Goal: Task Accomplishment & Management: Use online tool/utility

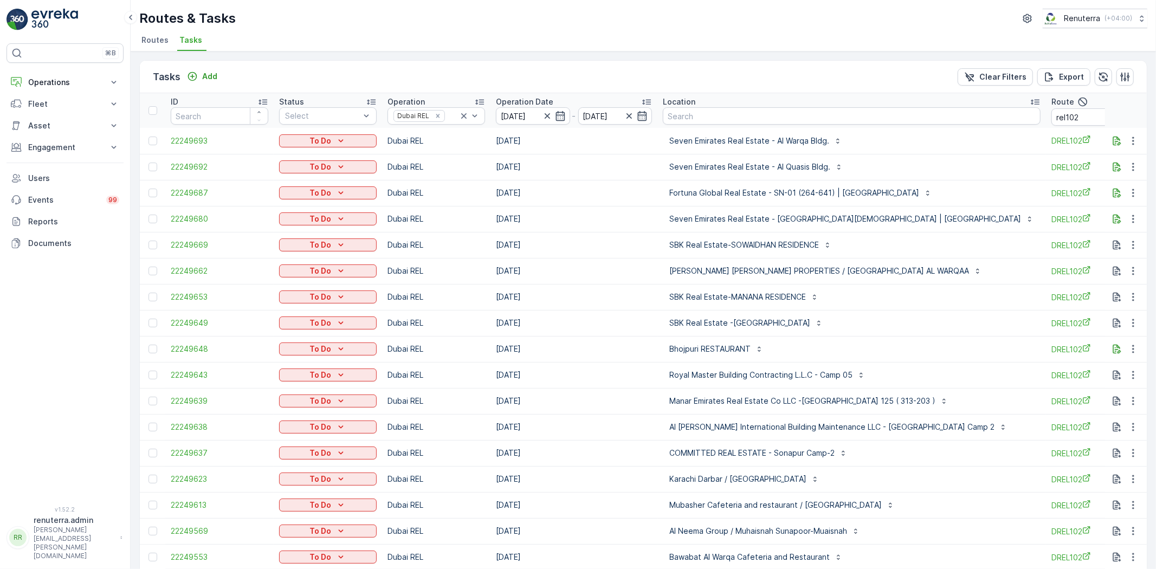
drag, startPoint x: 79, startPoint y: 82, endPoint x: 80, endPoint y: 93, distance: 11.4
click at [78, 82] on p "Operations" at bounding box center [65, 82] width 74 height 11
click at [69, 128] on p "Routes & Tasks" at bounding box center [56, 131] width 56 height 11
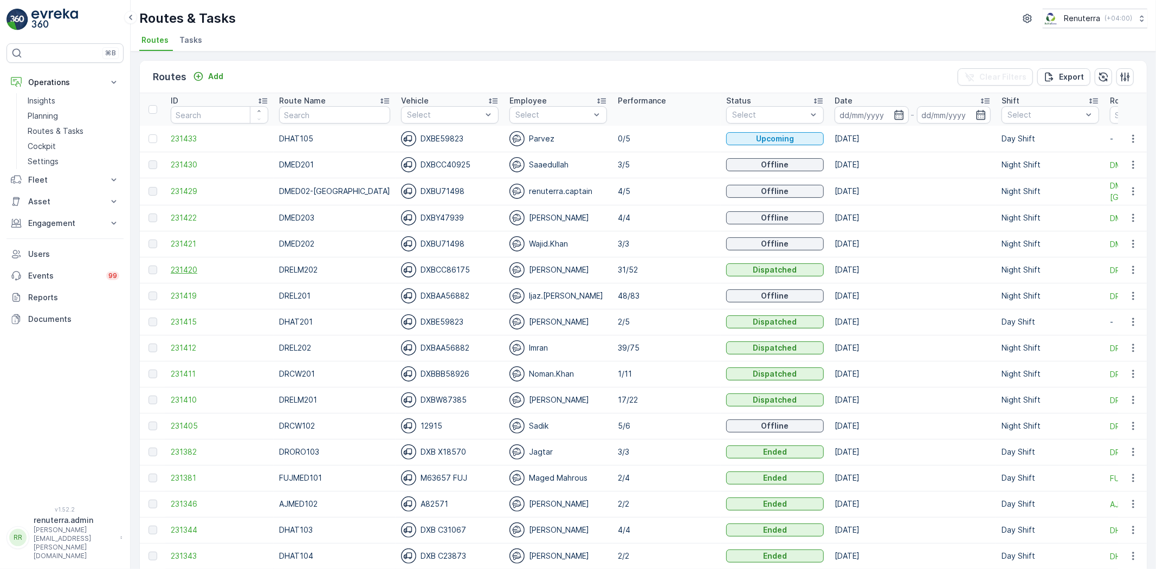
click at [192, 266] on span "231420" at bounding box center [220, 269] width 98 height 11
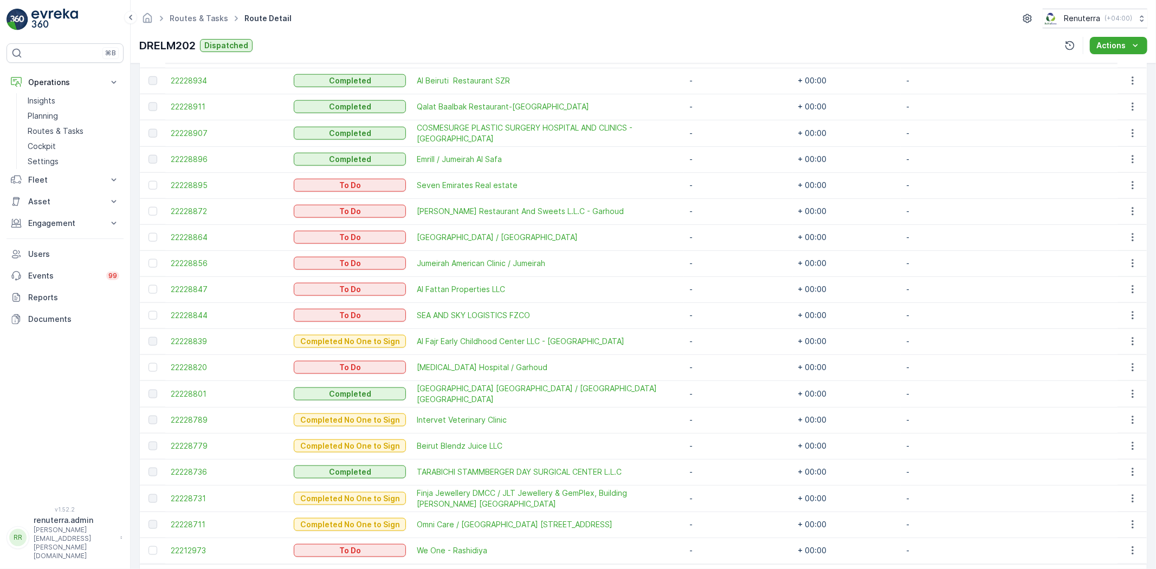
scroll to position [1171, 0]
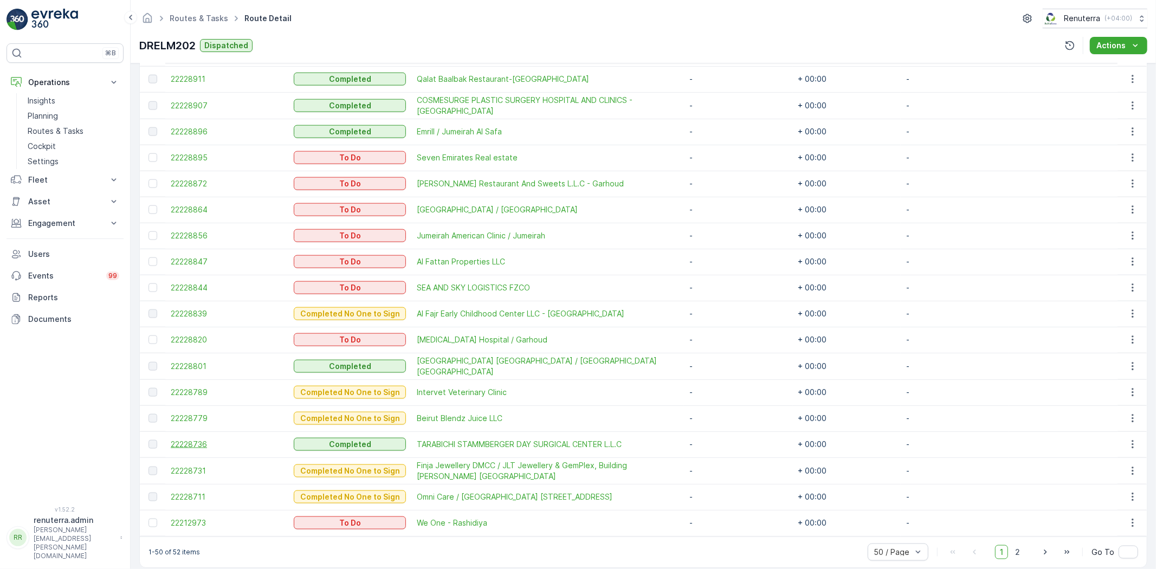
click at [190, 439] on span "22228736" at bounding box center [227, 444] width 112 height 11
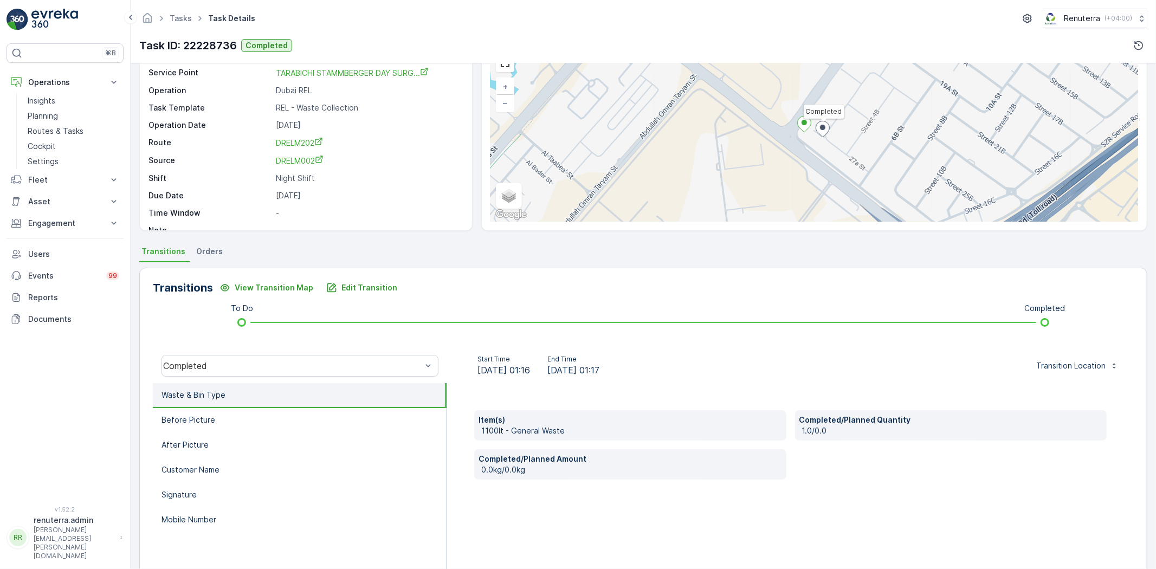
scroll to position [60, 0]
click at [329, 290] on button "Edit Transition" at bounding box center [362, 285] width 84 height 17
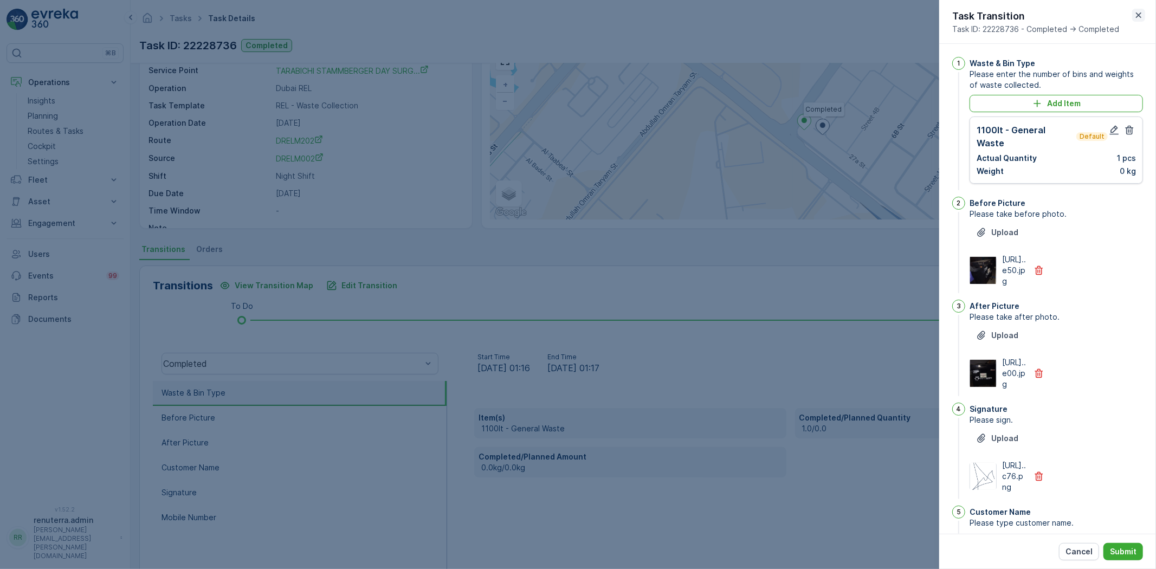
click at [1136, 12] on icon "button" at bounding box center [1138, 15] width 11 height 11
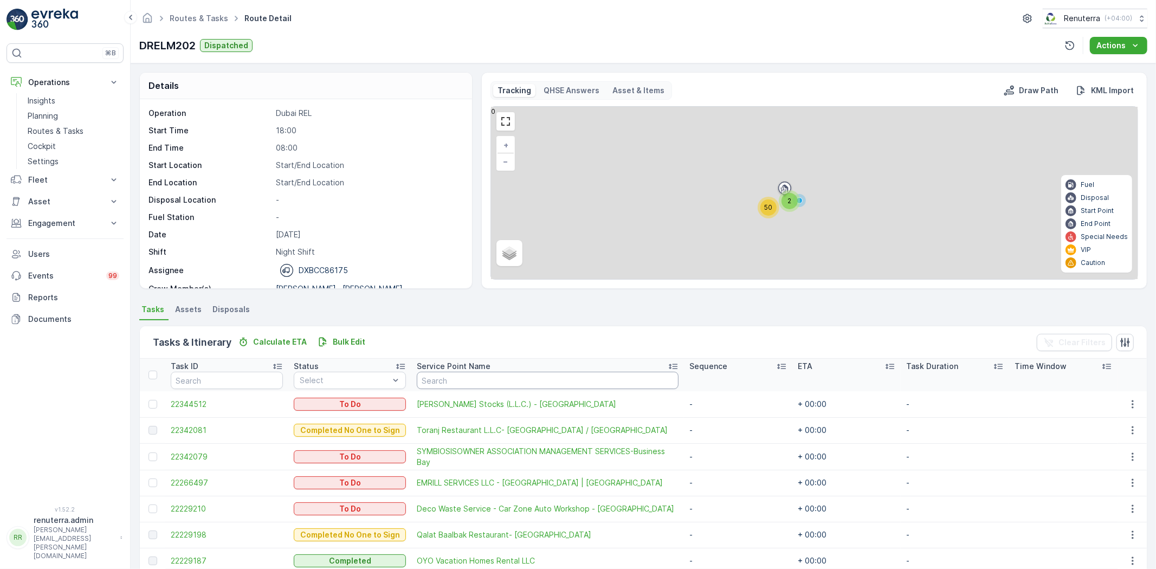
click at [473, 377] on input "text" at bounding box center [548, 380] width 262 height 17
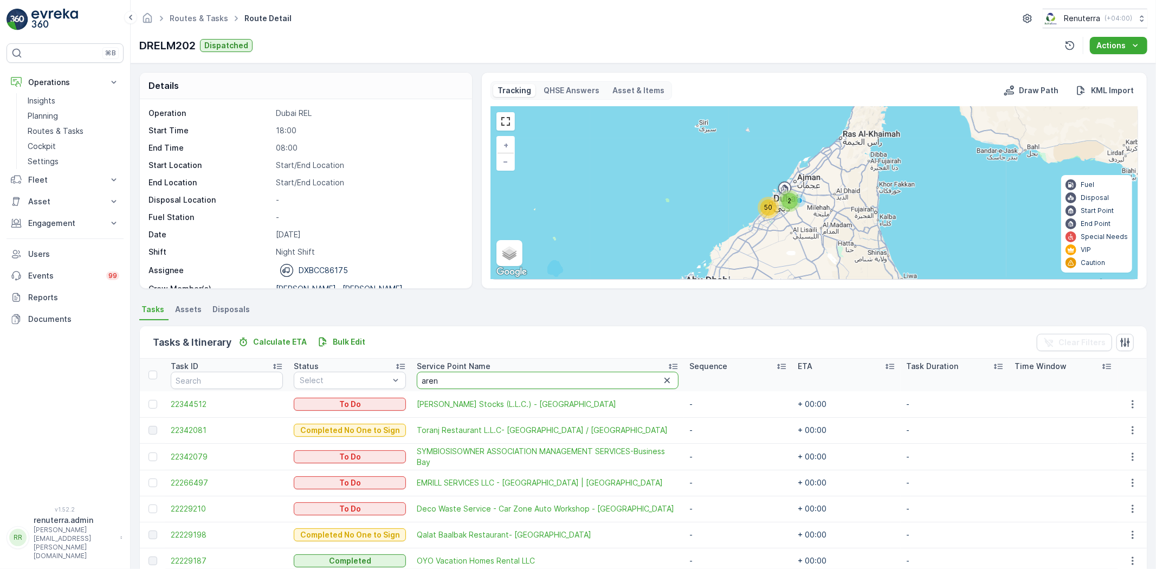
type input "arenc"
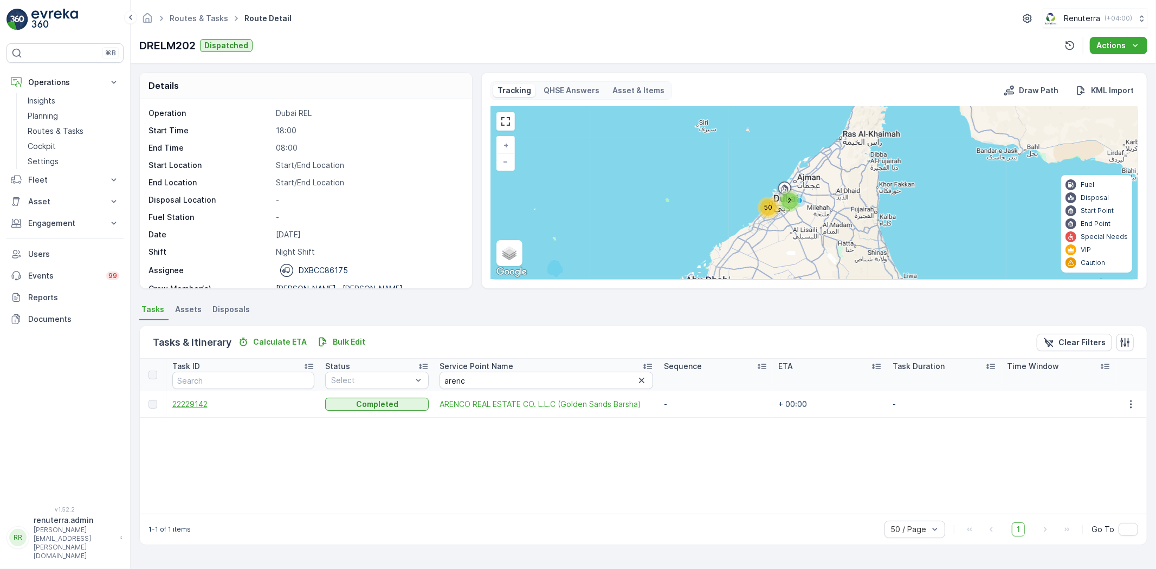
click at [185, 401] on span "22229142" at bounding box center [243, 404] width 142 height 11
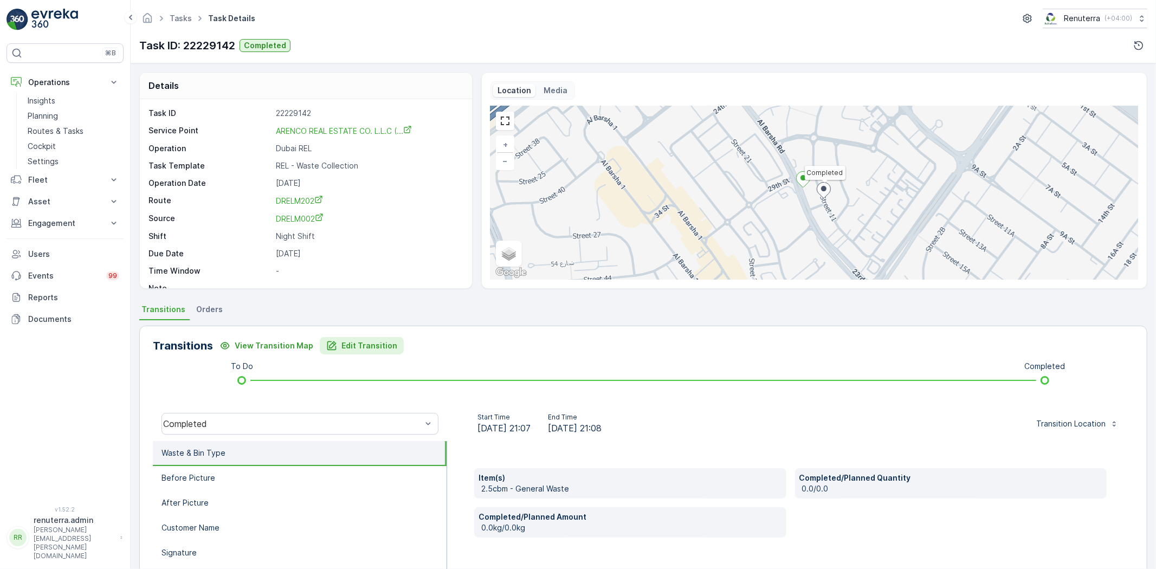
click at [387, 342] on p "Edit Transition" at bounding box center [369, 345] width 56 height 11
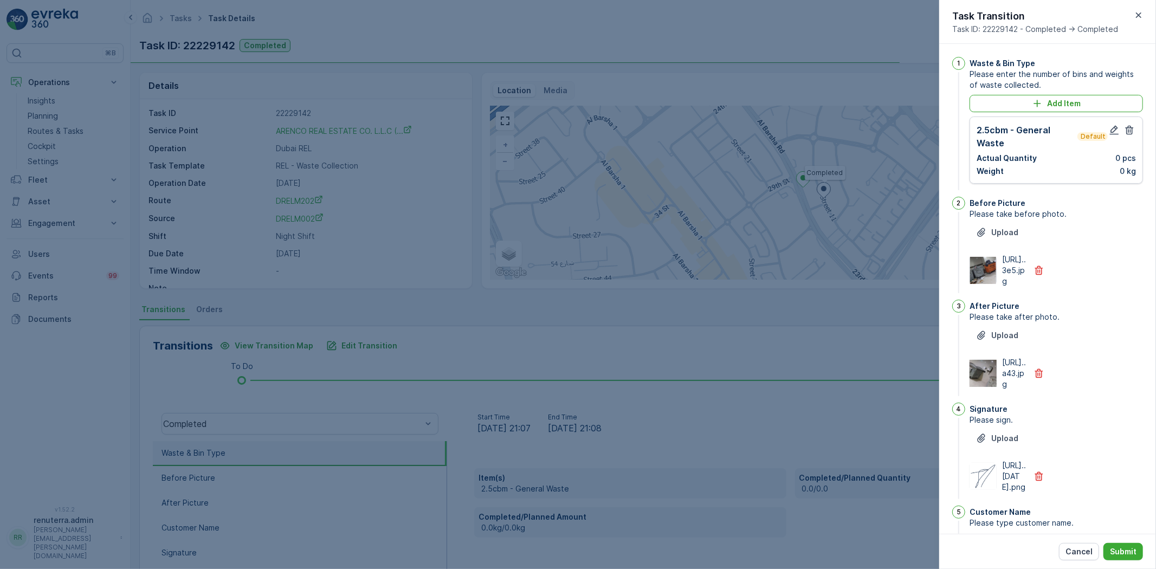
scroll to position [10, 0]
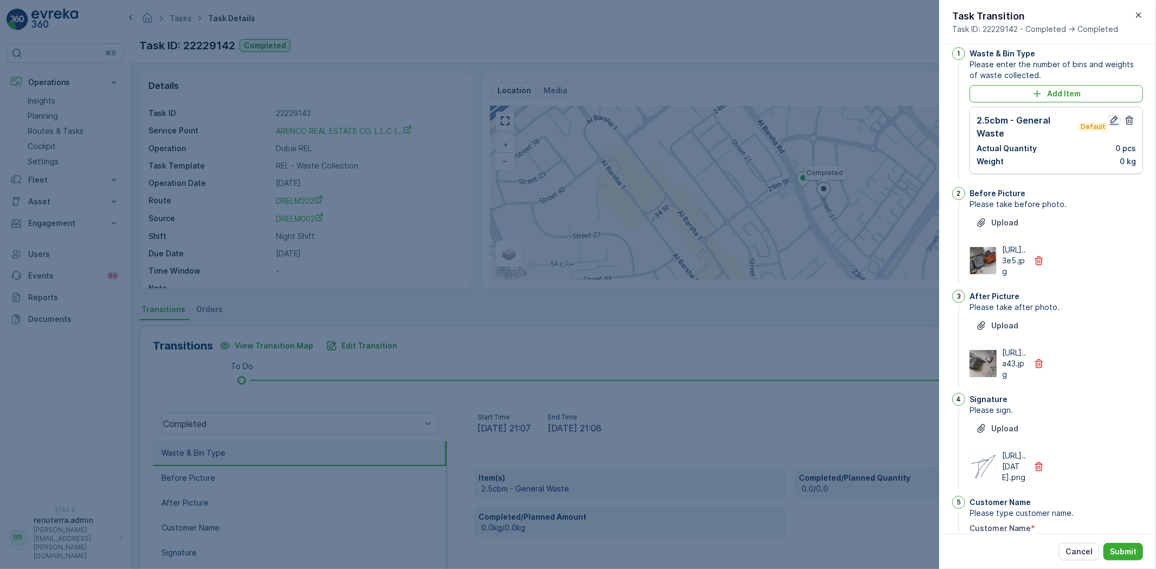
click at [1111, 115] on icon "button" at bounding box center [1113, 120] width 11 height 11
type Name "julius"
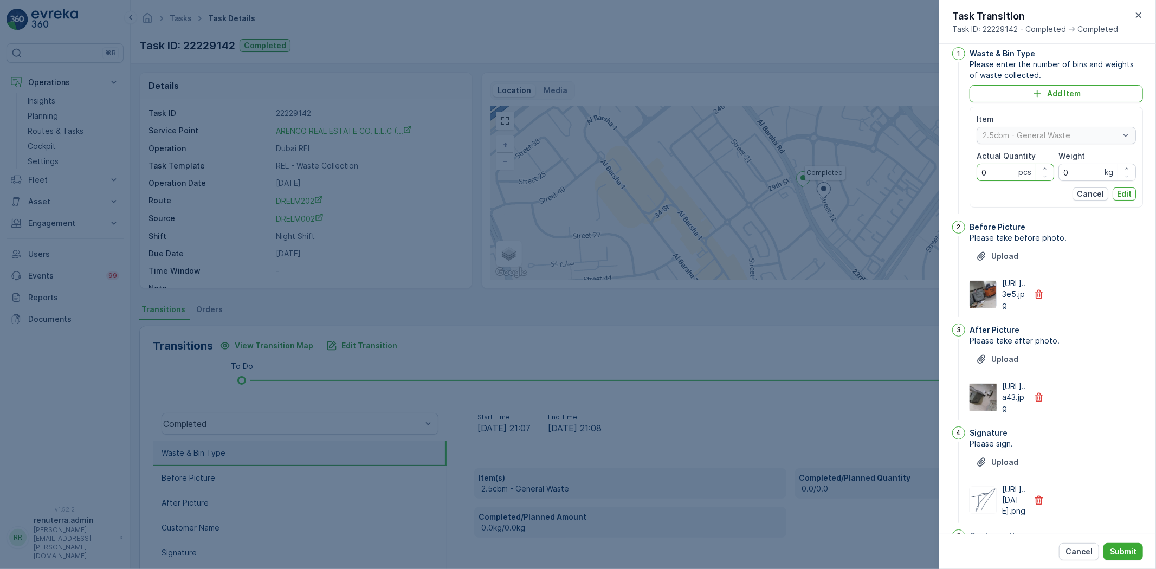
click at [1003, 174] on Quantity "0" at bounding box center [1014, 172] width 77 height 17
type Quantity "3"
click at [1132, 197] on button "Edit" at bounding box center [1123, 193] width 23 height 13
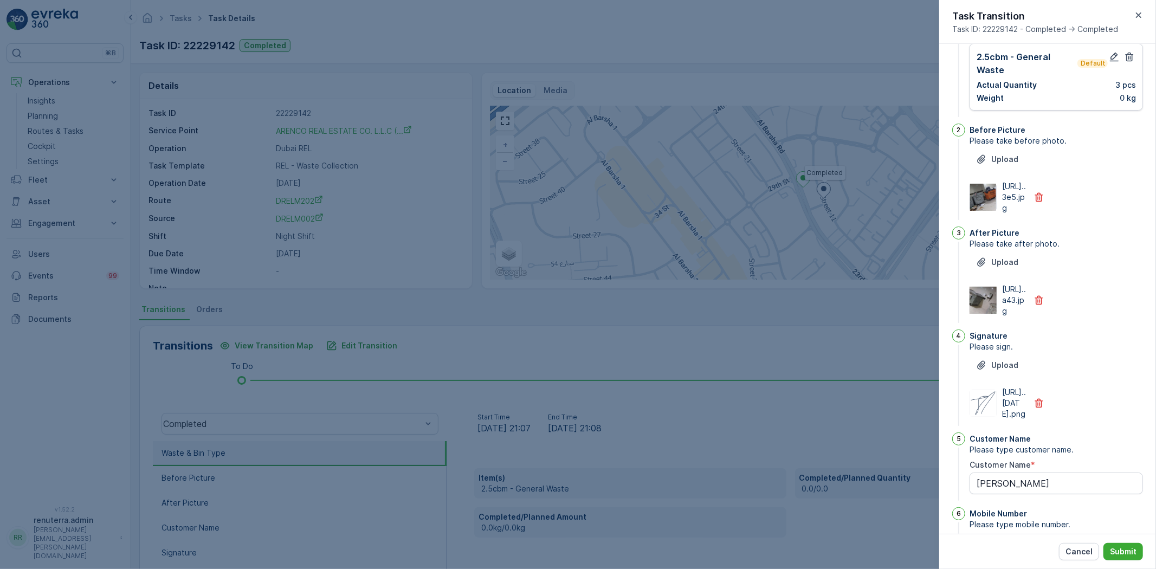
scroll to position [204, 0]
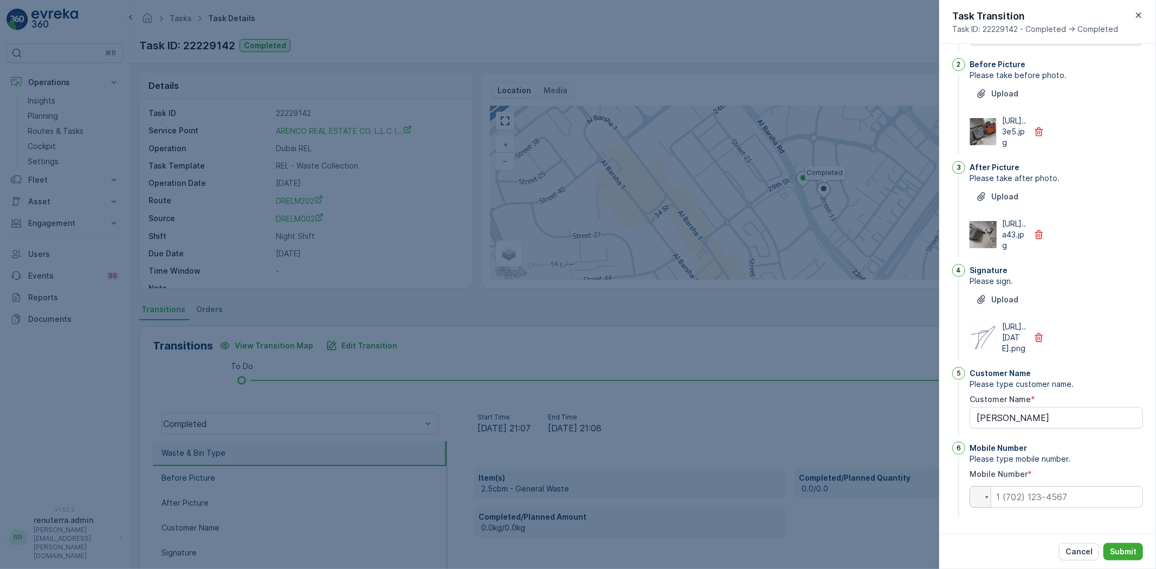
type Name "julius"
click at [1140, 12] on icon "button" at bounding box center [1138, 15] width 11 height 11
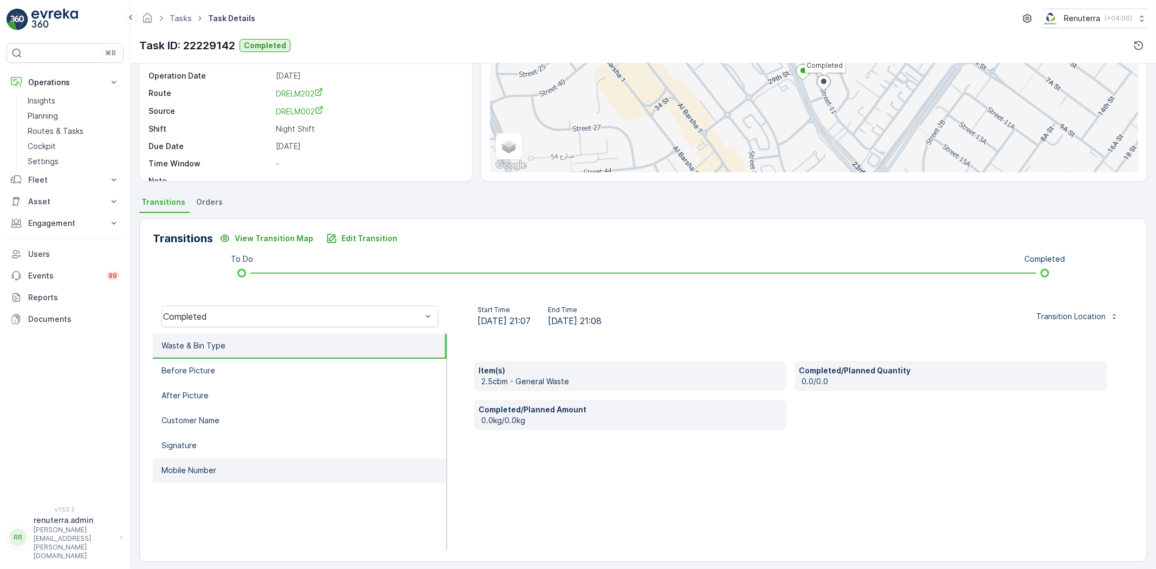
scroll to position [114, 0]
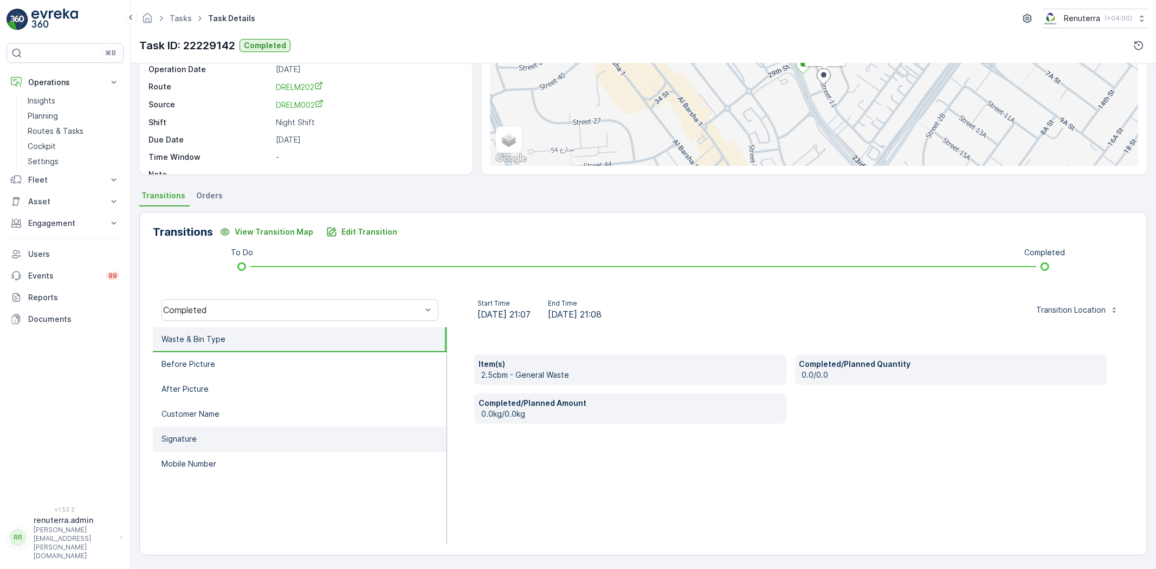
click at [224, 443] on li "Signature" at bounding box center [300, 439] width 294 height 25
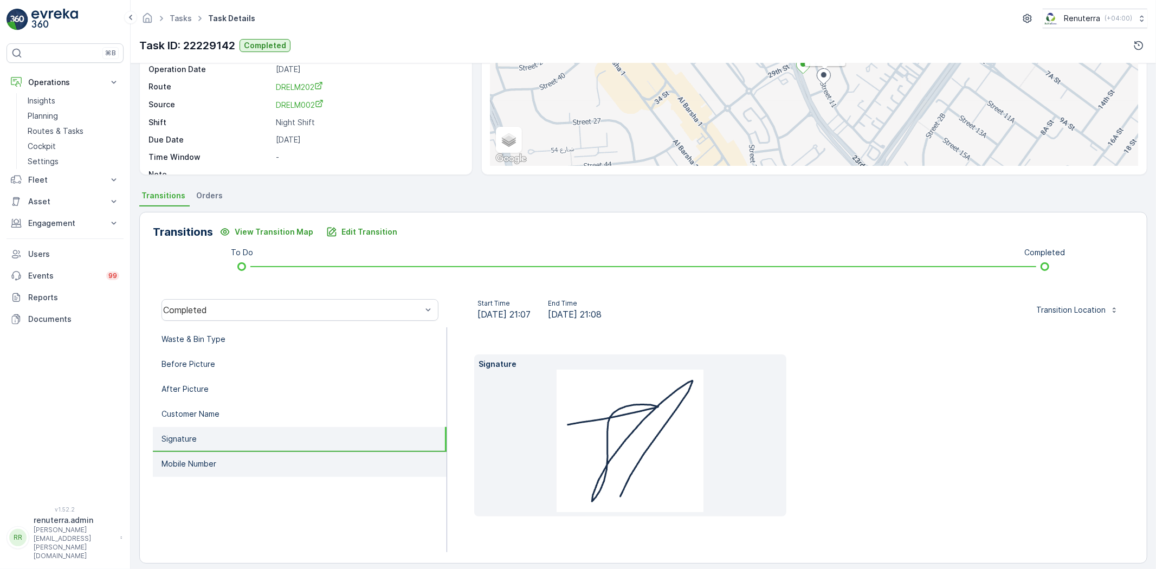
click at [210, 458] on p "Mobile Number" at bounding box center [188, 463] width 55 height 11
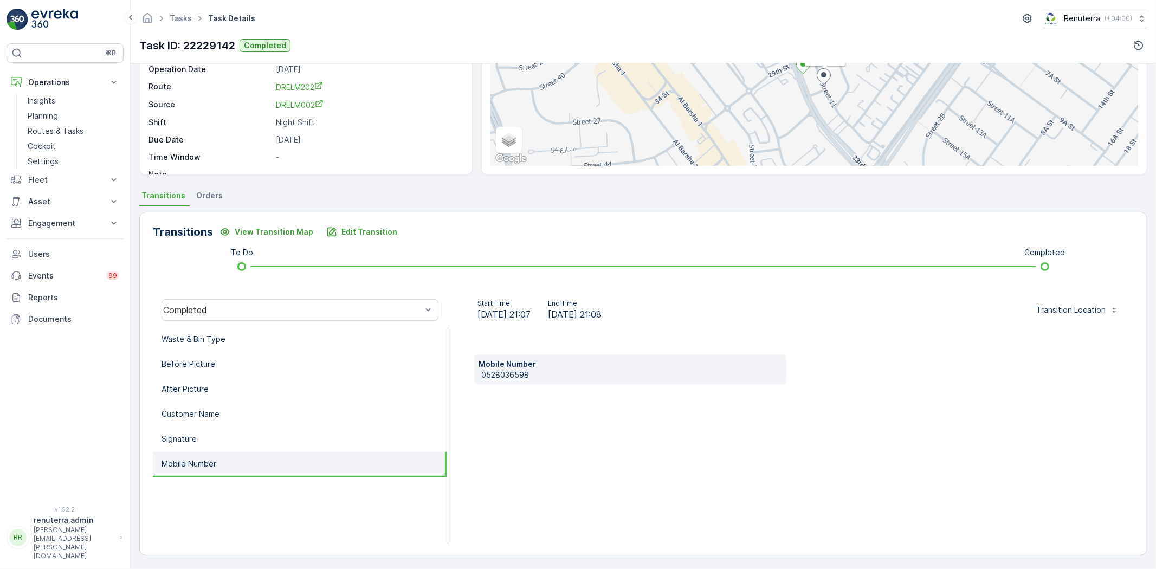
click at [482, 372] on p "0528036598" at bounding box center [631, 374] width 301 height 11
drag, startPoint x: 478, startPoint y: 375, endPoint x: 529, endPoint y: 371, distance: 51.1
click at [529, 371] on div "Mobile Number 0528036598" at bounding box center [630, 369] width 312 height 30
copy p "0528036598"
click at [347, 231] on p "Edit Transition" at bounding box center [369, 231] width 56 height 11
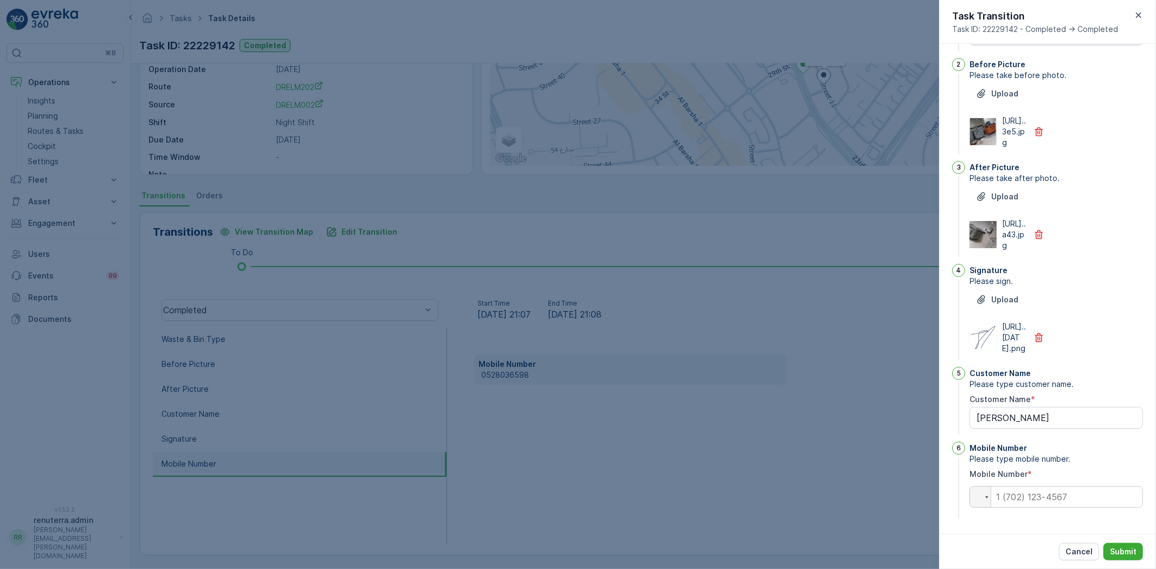
scroll to position [204, 0]
click at [1019, 496] on input "tel" at bounding box center [1055, 497] width 173 height 22
paste input "0528036598"
type Name "julius"
type input "0528036598"
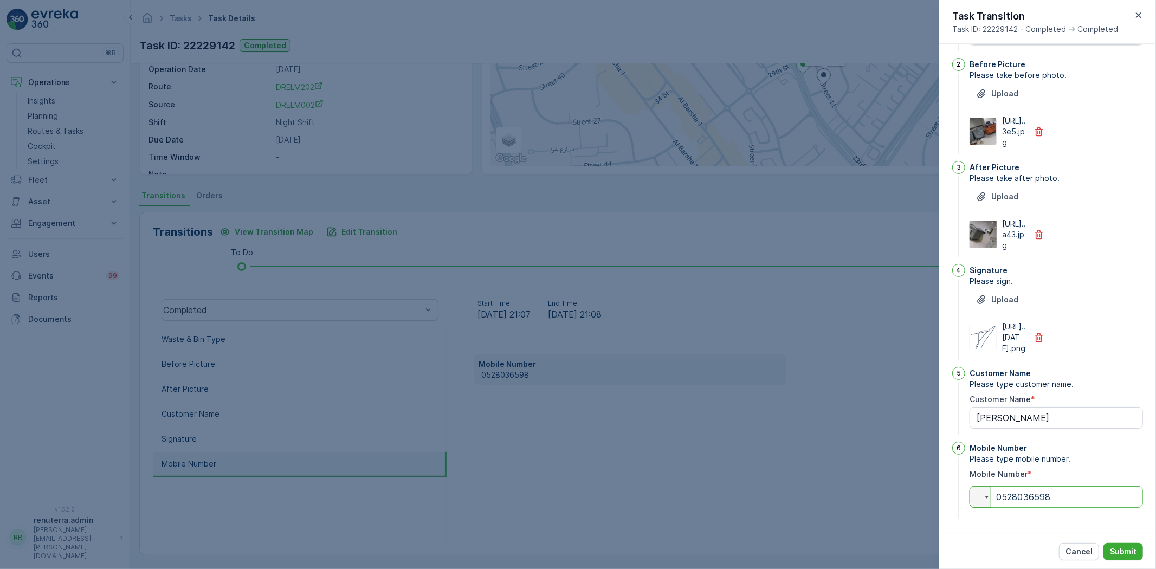
type Name "julius"
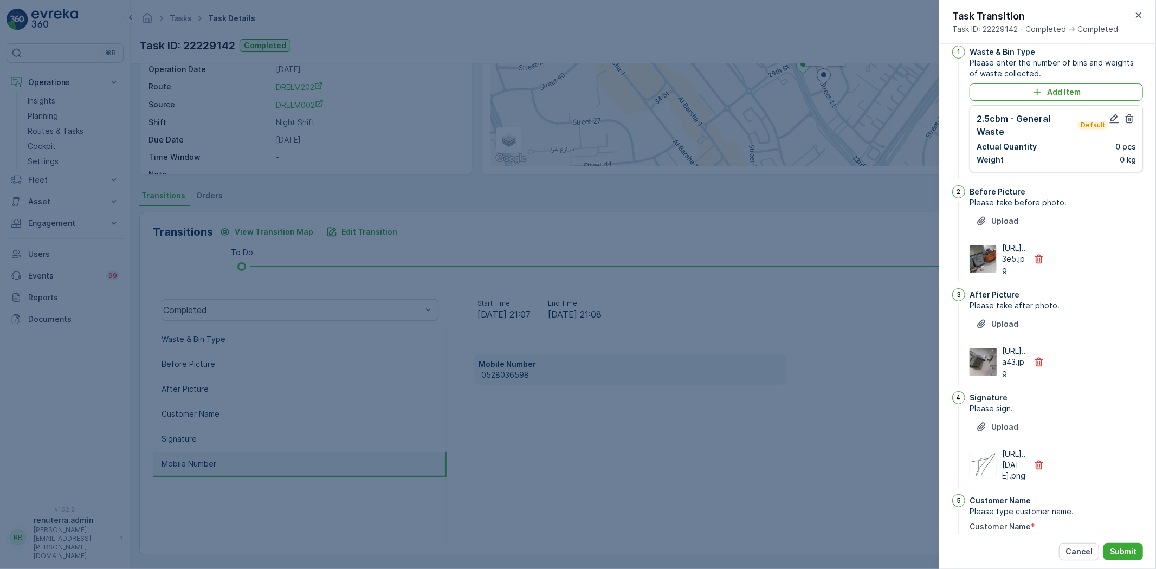
scroll to position [0, 0]
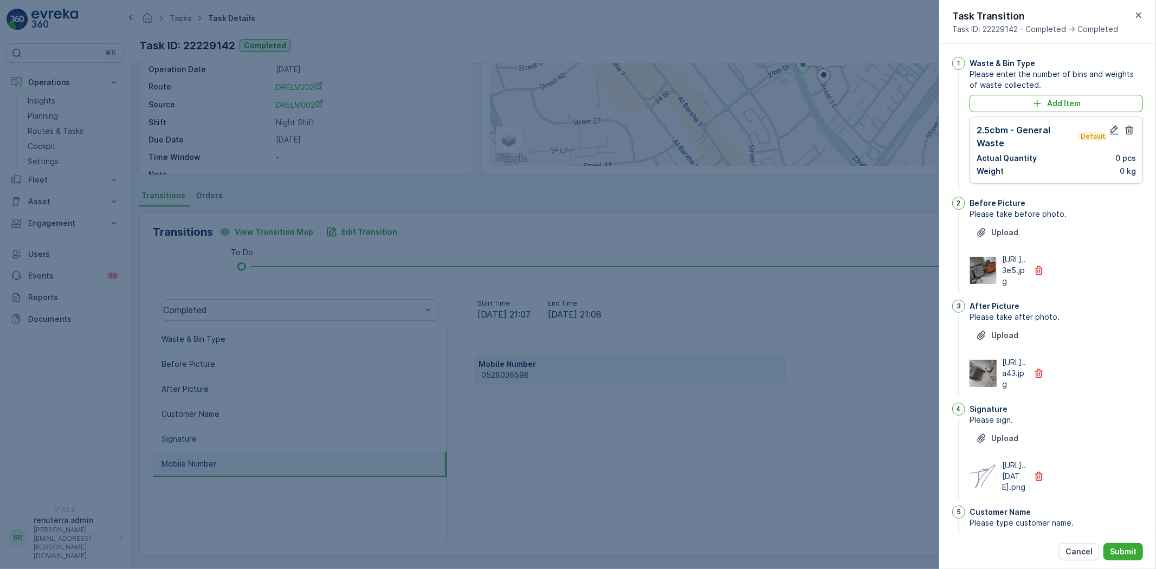
type input "0528036598"
click at [1108, 127] on icon "button" at bounding box center [1113, 130] width 11 height 11
type Name "julius"
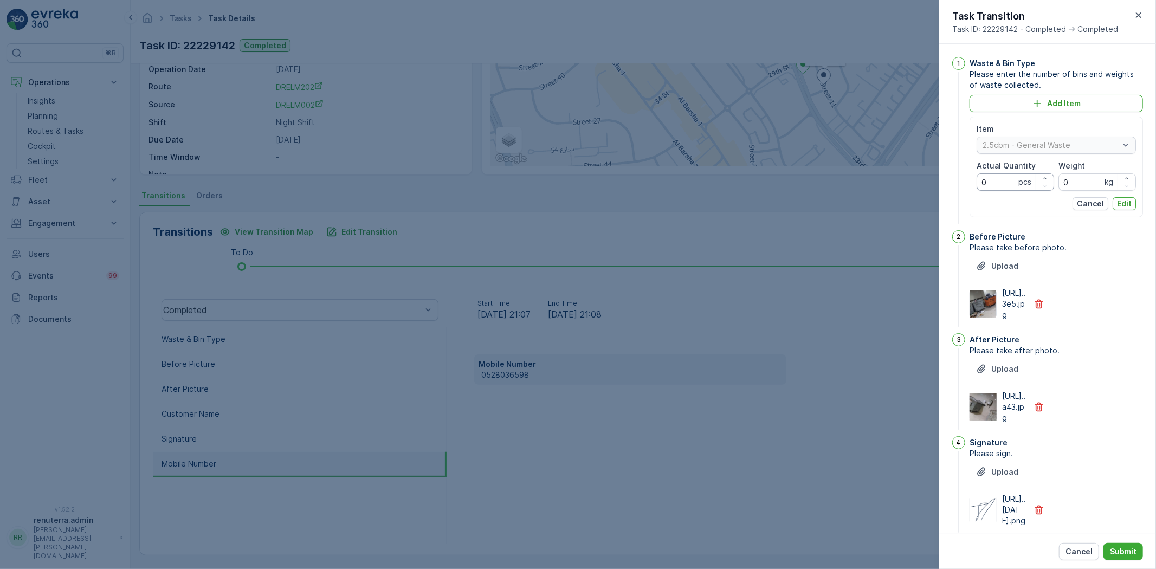
click at [1011, 183] on Quantity "0" at bounding box center [1014, 181] width 77 height 17
type Quantity "3"
click at [1124, 204] on p "Edit" at bounding box center [1124, 203] width 15 height 11
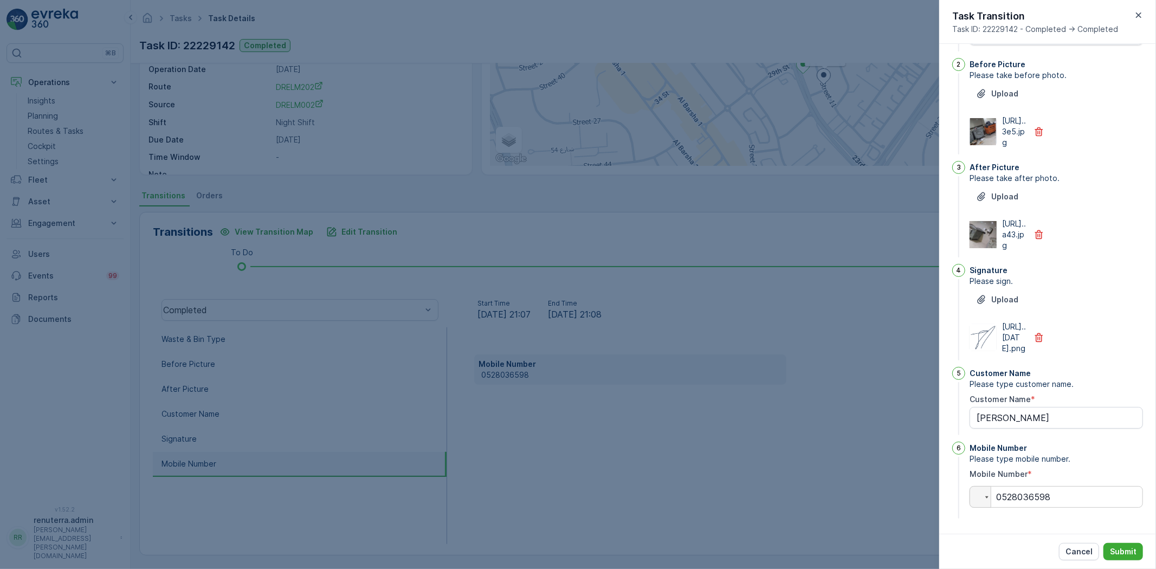
scroll to position [204, 0]
click at [1129, 551] on p "Submit" at bounding box center [1122, 551] width 27 height 11
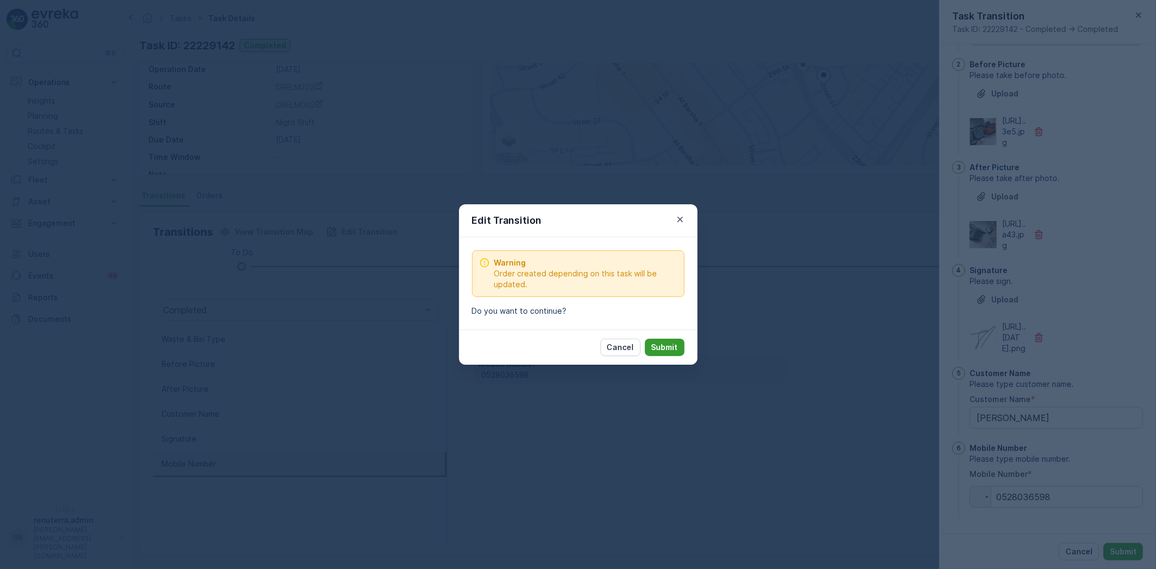
click at [664, 348] on p "Submit" at bounding box center [664, 347] width 27 height 11
type Name "julius"
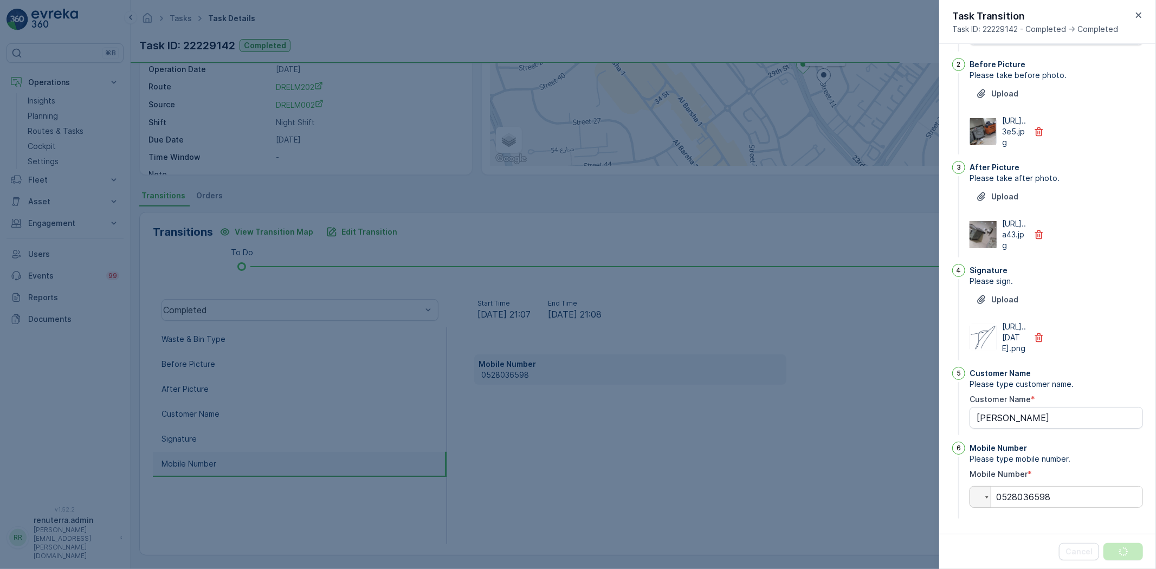
scroll to position [0, 0]
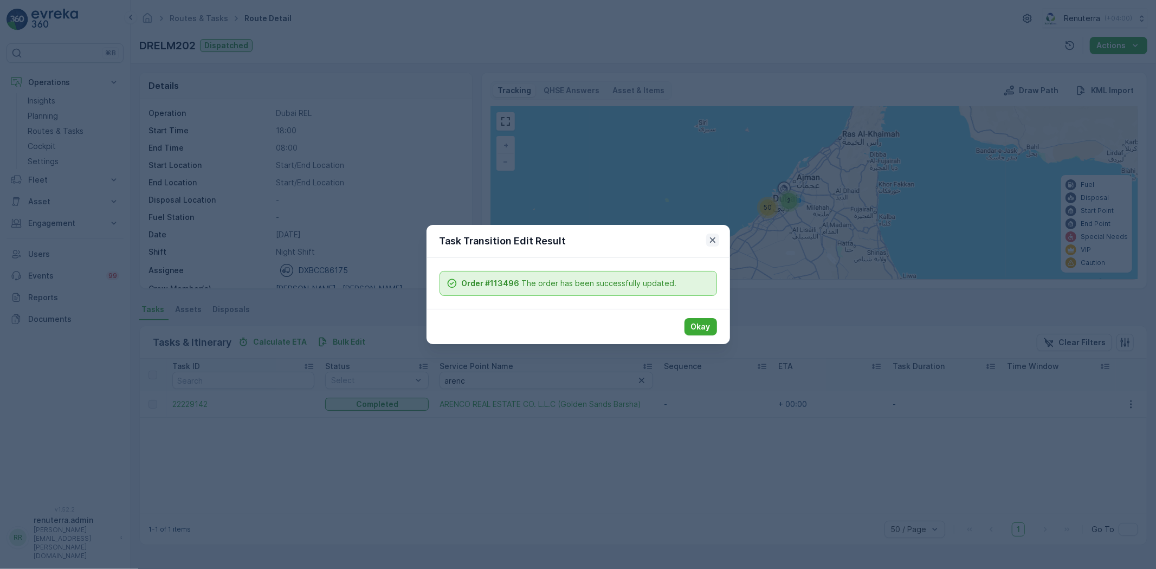
click at [719, 241] on div "Task Transition Edit Result" at bounding box center [577, 241] width 303 height 33
click at [711, 239] on icon "button" at bounding box center [711, 239] width 5 height 5
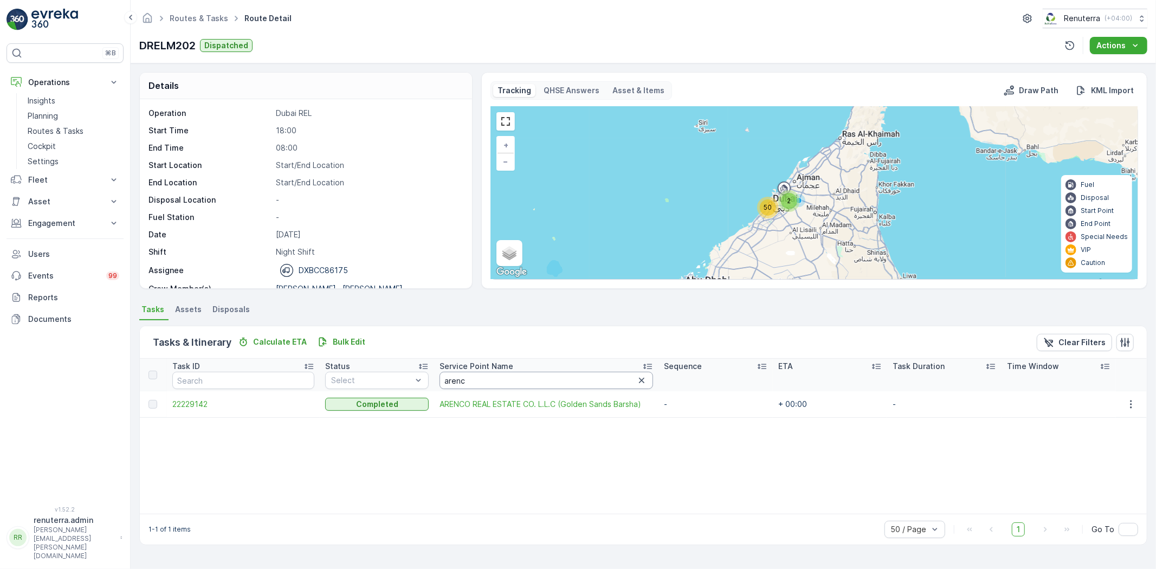
click at [483, 377] on input "arenc" at bounding box center [545, 380] width 213 height 17
type input "ter"
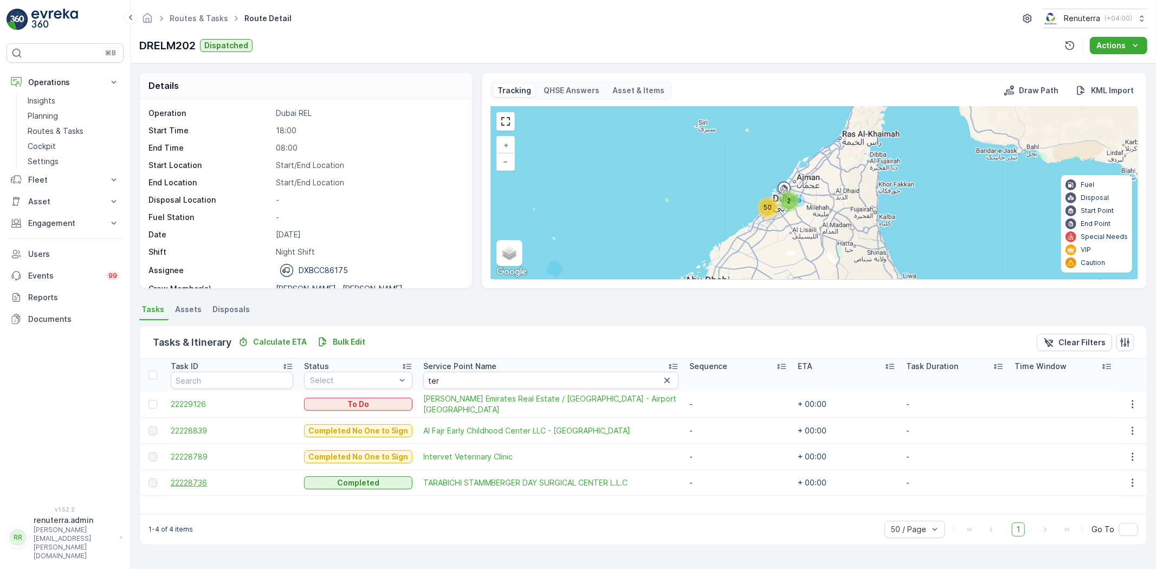
click at [190, 481] on span "22228736" at bounding box center [232, 482] width 122 height 11
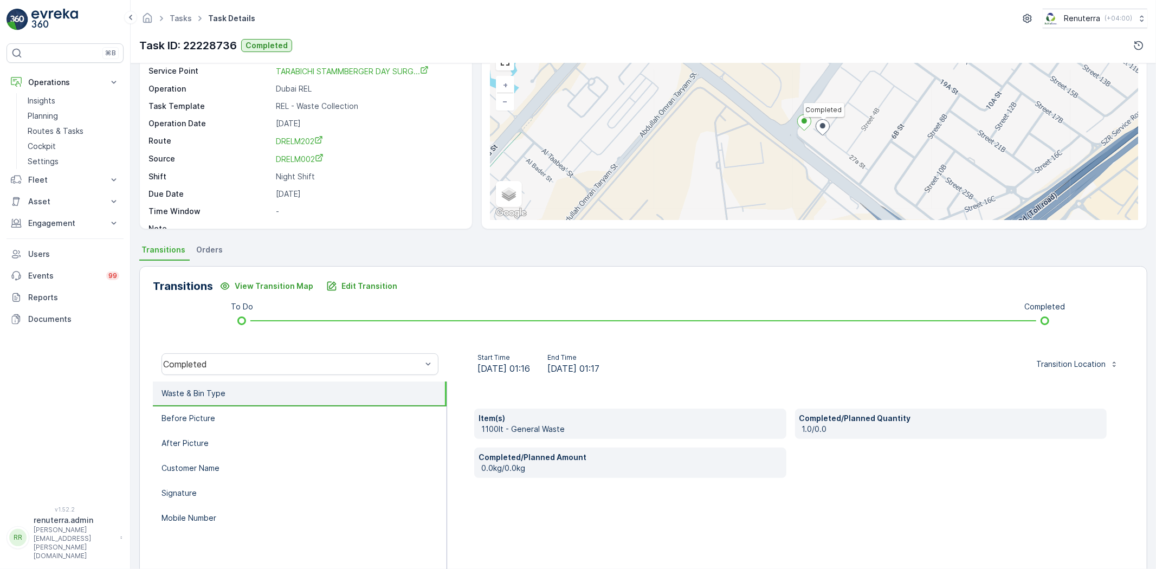
scroll to position [60, 0]
